Goal: Task Accomplishment & Management: Manage account settings

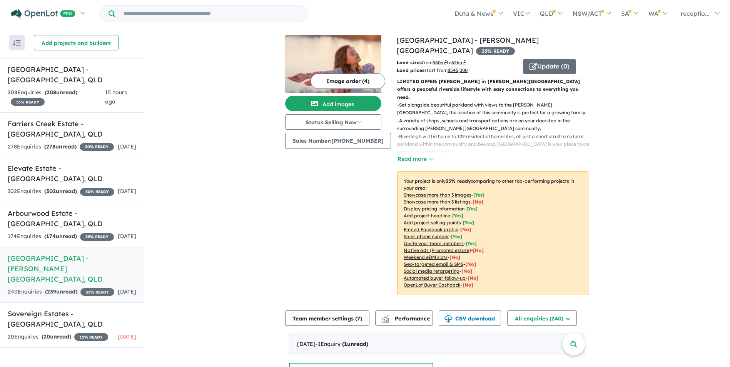
scroll to position [231, 0]
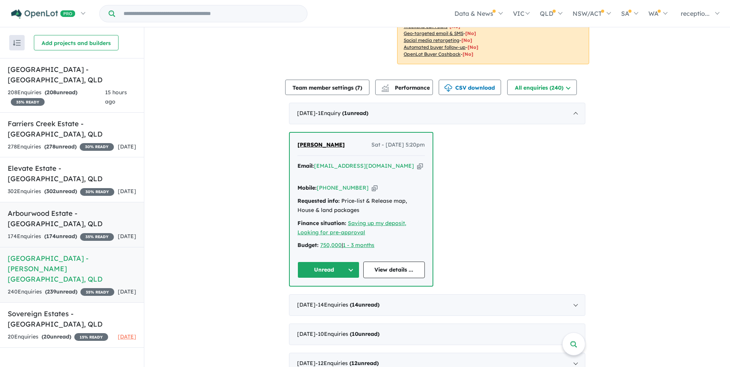
click at [84, 232] on div "174 Enquir ies ( 174 unread) 35 % READY" at bounding box center [61, 236] width 106 height 9
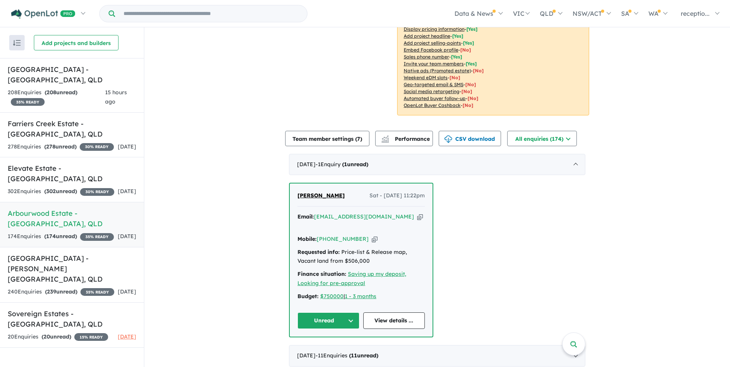
scroll to position [192, 0]
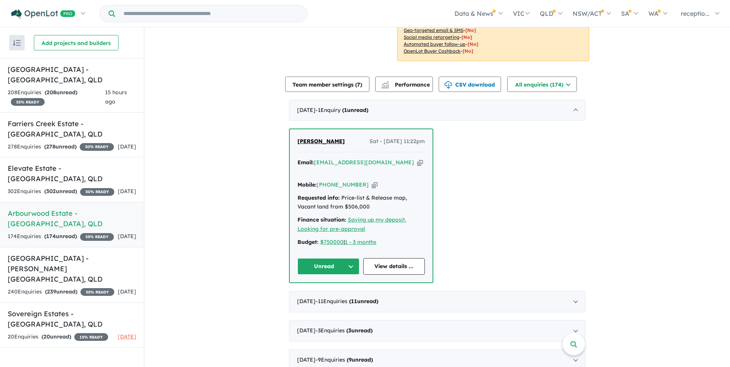
click at [417, 162] on icon "button" at bounding box center [420, 163] width 6 height 8
click at [76, 188] on strong "( 302 unread)" at bounding box center [60, 191] width 33 height 7
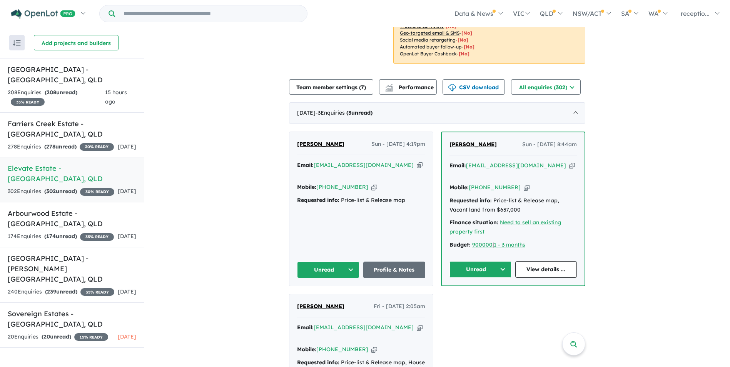
scroll to position [211, 0]
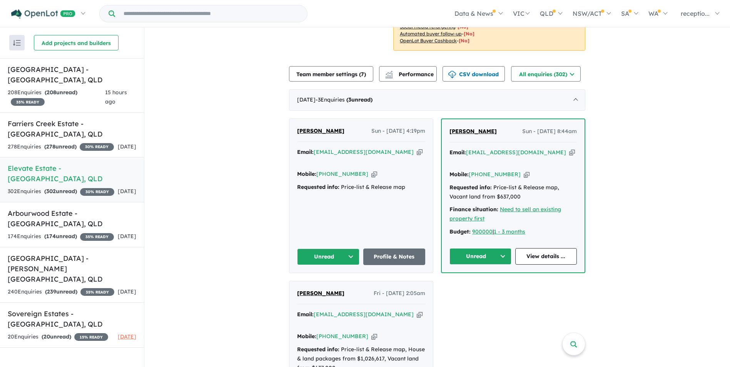
click at [417, 311] on icon "button" at bounding box center [420, 315] width 6 height 8
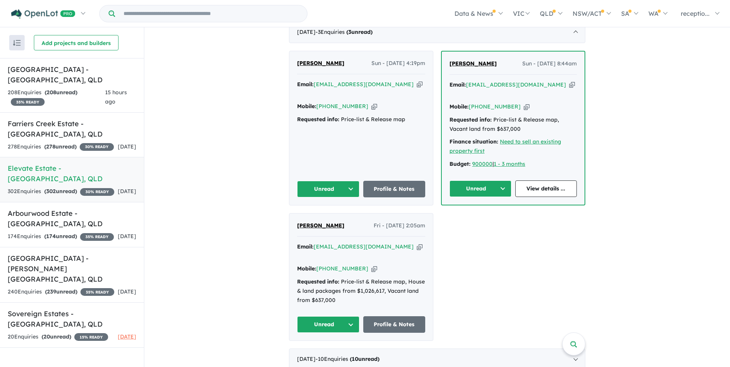
scroll to position [326, 0]
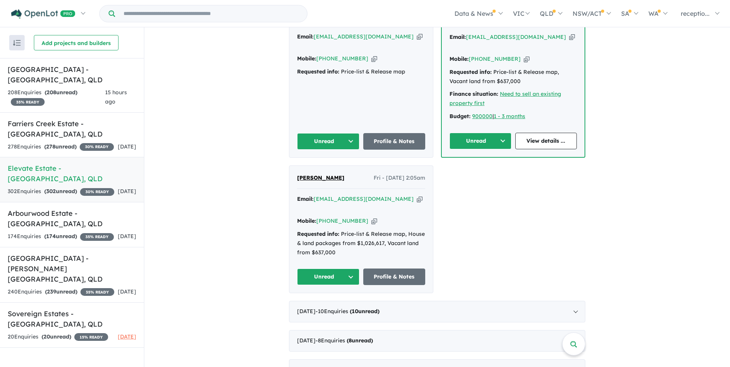
click at [371, 217] on icon "button" at bounding box center [374, 221] width 6 height 8
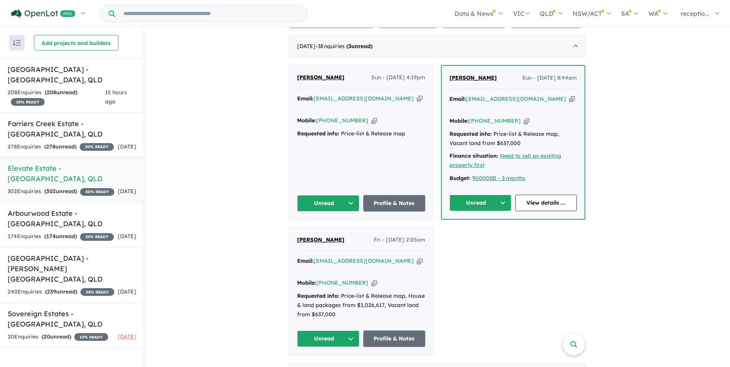
scroll to position [249, 0]
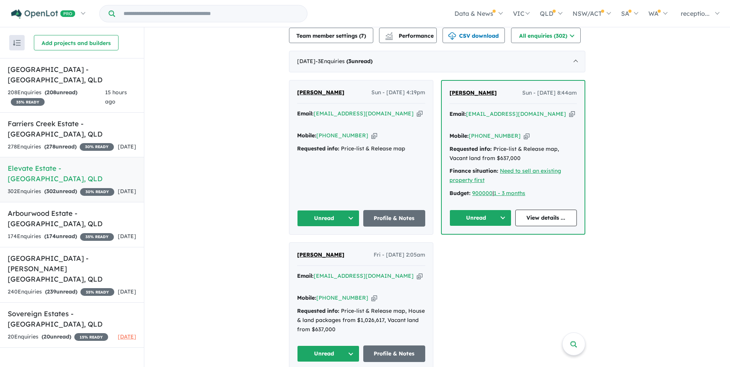
click at [569, 110] on icon "button" at bounding box center [572, 114] width 6 height 8
click at [524, 132] on icon "button" at bounding box center [527, 136] width 6 height 8
click at [417, 110] on icon "button" at bounding box center [420, 114] width 6 height 8
click at [371, 132] on icon "button" at bounding box center [374, 136] width 6 height 8
click at [68, 129] on link "Farriers Creek Estate - [GEOGRAPHIC_DATA] , QLD 278 Enquir ies ( 278 unread) 30…" at bounding box center [72, 134] width 144 height 45
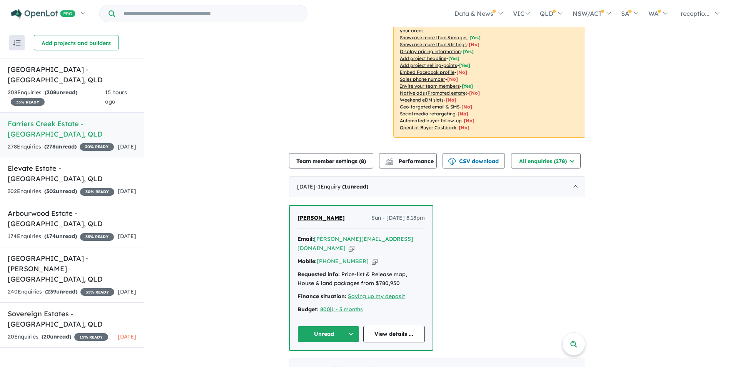
scroll to position [154, 0]
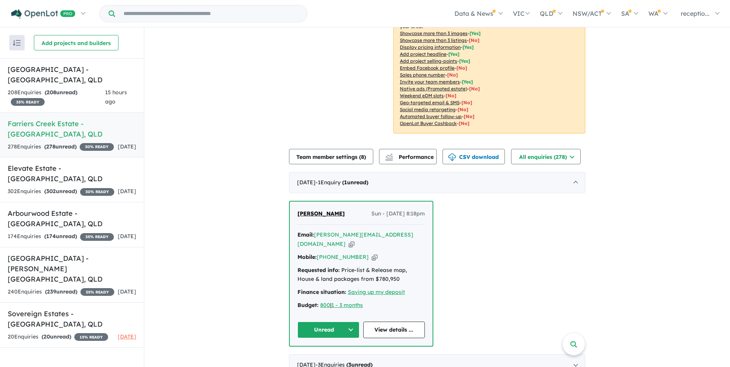
click at [354, 240] on icon "button" at bounding box center [352, 244] width 6 height 8
click at [372, 253] on icon "button" at bounding box center [375, 257] width 6 height 8
click at [73, 89] on div "208 Enquir ies ( 208 unread) 35 % READY" at bounding box center [56, 97] width 97 height 18
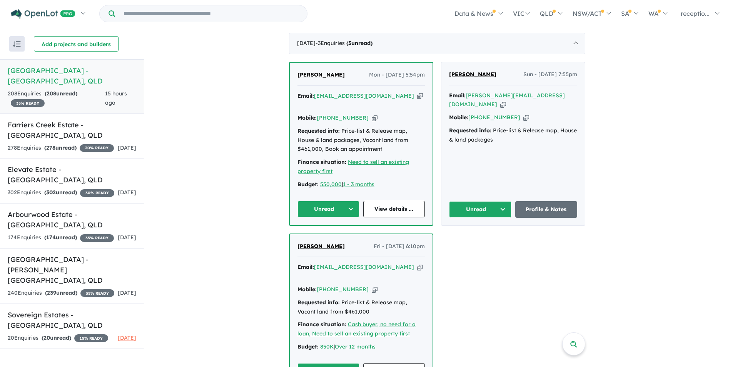
scroll to position [326, 0]
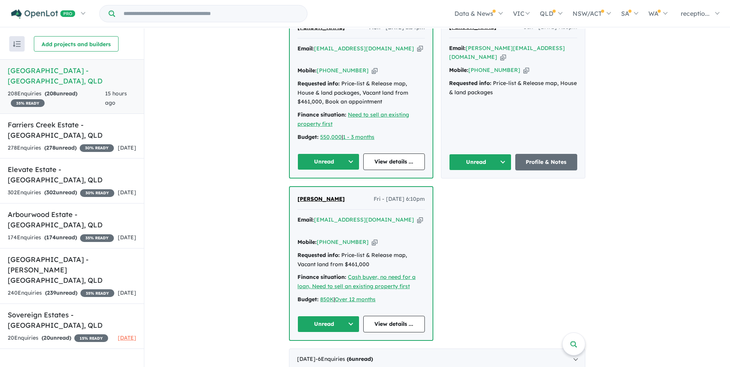
click at [417, 216] on icon "button" at bounding box center [420, 220] width 6 height 8
click at [372, 238] on icon "button" at bounding box center [375, 242] width 6 height 8
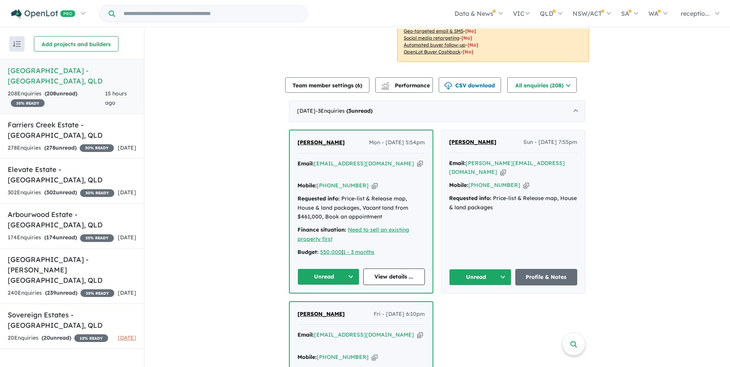
scroll to position [211, 0]
click at [506, 169] on icon "button" at bounding box center [503, 173] width 6 height 8
click at [523, 182] on icon "button" at bounding box center [526, 186] width 6 height 8
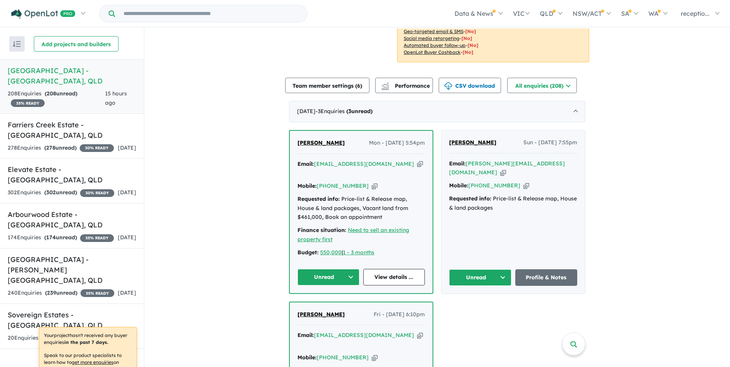
click at [417, 160] on icon "button" at bounding box center [420, 164] width 6 height 8
click at [372, 182] on icon "button" at bounding box center [375, 186] width 6 height 8
click at [77, 144] on strong "( 278 unread)" at bounding box center [60, 147] width 32 height 7
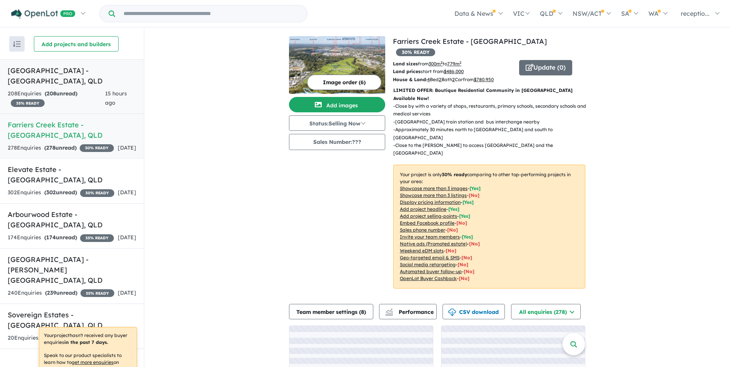
click at [74, 75] on h5 "[GEOGRAPHIC_DATA] - [GEOGRAPHIC_DATA] , [GEOGRAPHIC_DATA]" at bounding box center [72, 75] width 129 height 21
